Goal: Transaction & Acquisition: Purchase product/service

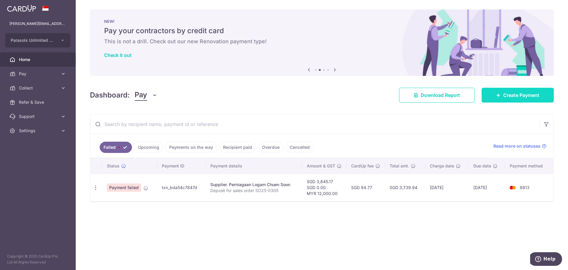
click at [514, 94] on span "Create Payment" at bounding box center [521, 94] width 36 height 7
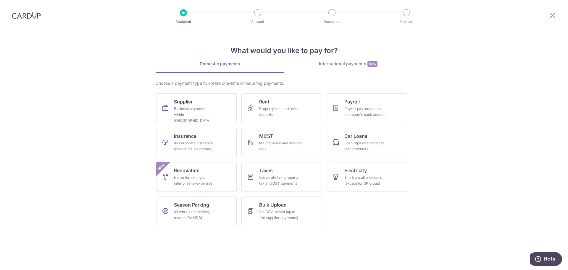
click at [343, 62] on div "International payments New" at bounding box center [348, 64] width 128 height 6
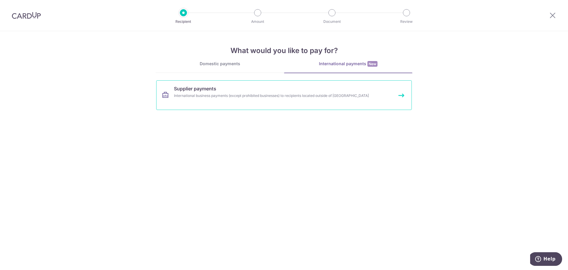
click at [207, 95] on div "International business payments (except prohibited businesses) to recipients lo…" at bounding box center [276, 96] width 204 height 6
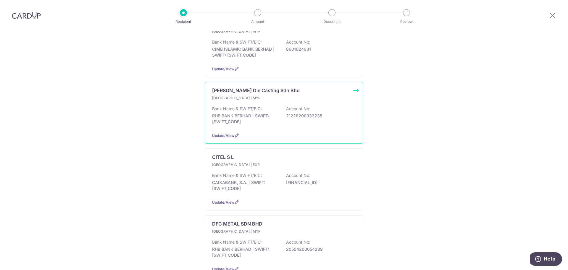
scroll to position [118, 0]
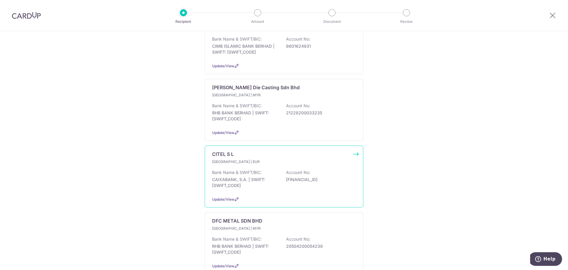
click at [290, 176] on p "ES3821008607470200027052" at bounding box center [319, 179] width 66 height 6
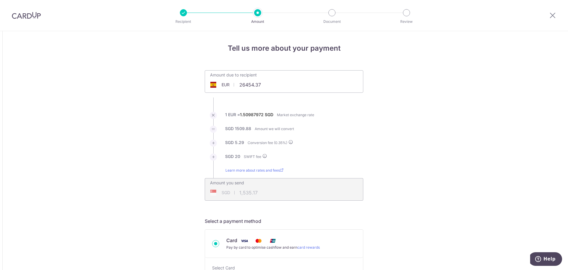
type input "26,454.37"
type input "40,103.86"
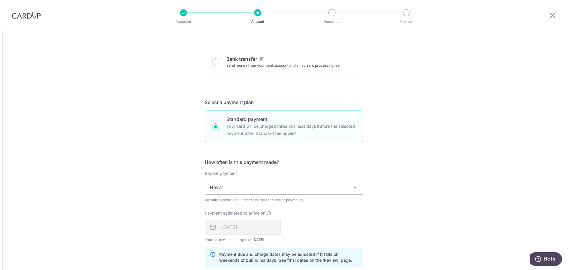
scroll to position [118, 0]
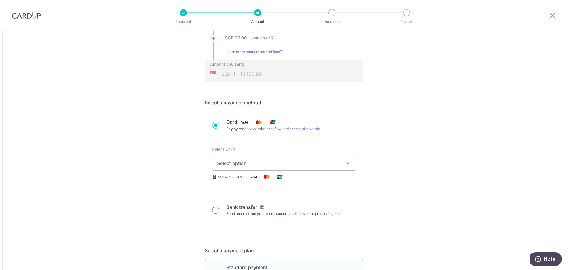
click at [215, 210] on input "Bank transfer Send money from your bank account and enjoy zero processing fee" at bounding box center [215, 209] width 7 height 7
radio input "true"
type input "26,454.37"
type input "40,038.74"
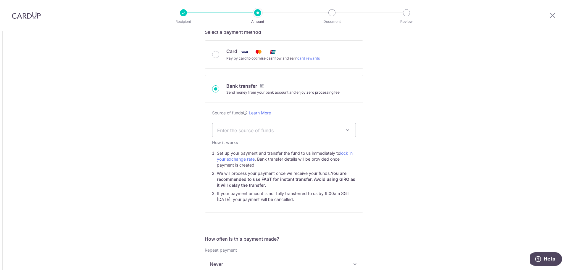
scroll to position [70, 0]
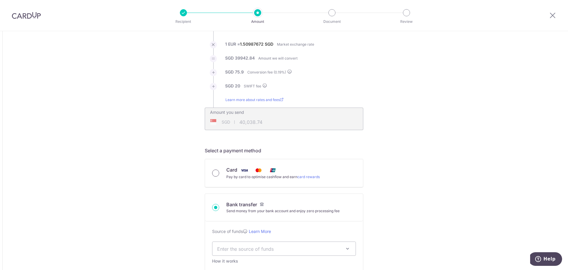
click at [217, 171] on input "Card Pay by card to optimise cashflow and earn card rewards" at bounding box center [215, 172] width 7 height 7
radio input "true"
type input "26,454.37"
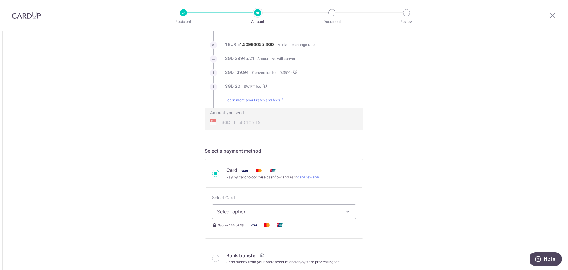
scroll to position [41, 0]
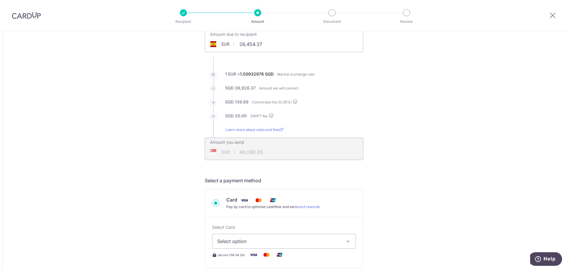
type input "40,069.84"
